Goal: Transaction & Acquisition: Purchase product/service

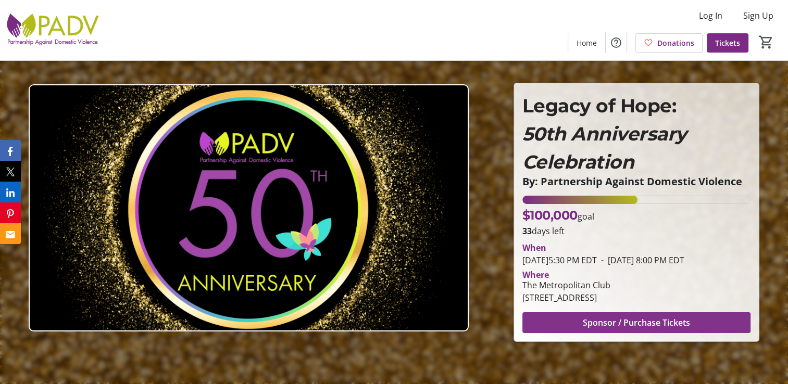
click at [619, 327] on span "Sponsor / Purchase Tickets" at bounding box center [636, 323] width 107 height 13
drag, startPoint x: 522, startPoint y: 290, endPoint x: 612, endPoint y: 290, distance: 90.1
click at [610, 290] on div "The Metropolitan Club" at bounding box center [566, 285] width 88 height 13
drag, startPoint x: 612, startPoint y: 290, endPoint x: 592, endPoint y: 291, distance: 20.3
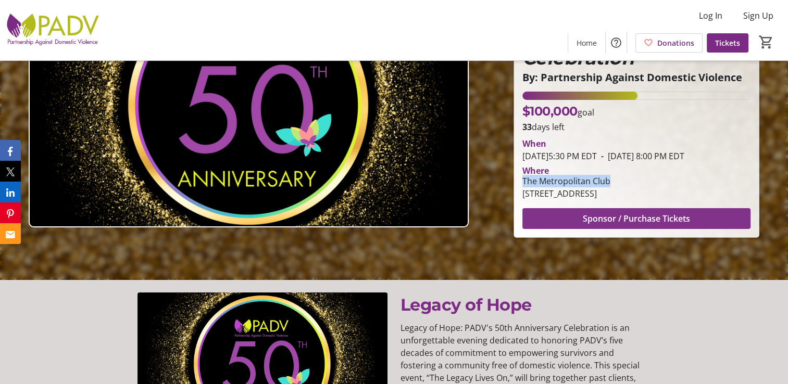
click at [654, 225] on span "Sponsor / Purchase Tickets" at bounding box center [636, 219] width 107 height 13
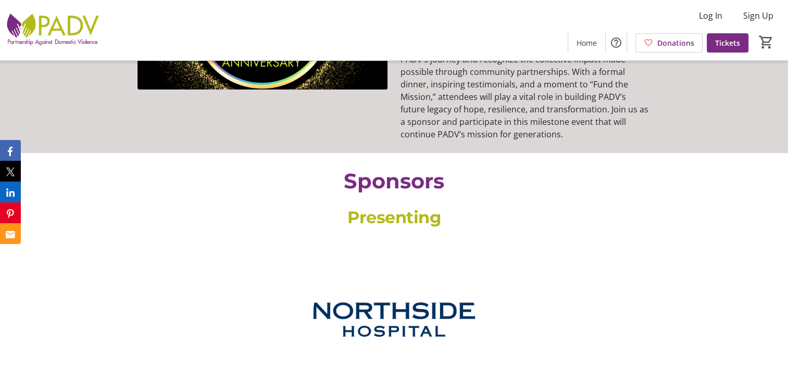
scroll to position [573, 0]
